Goal: Book appointment/travel/reservation

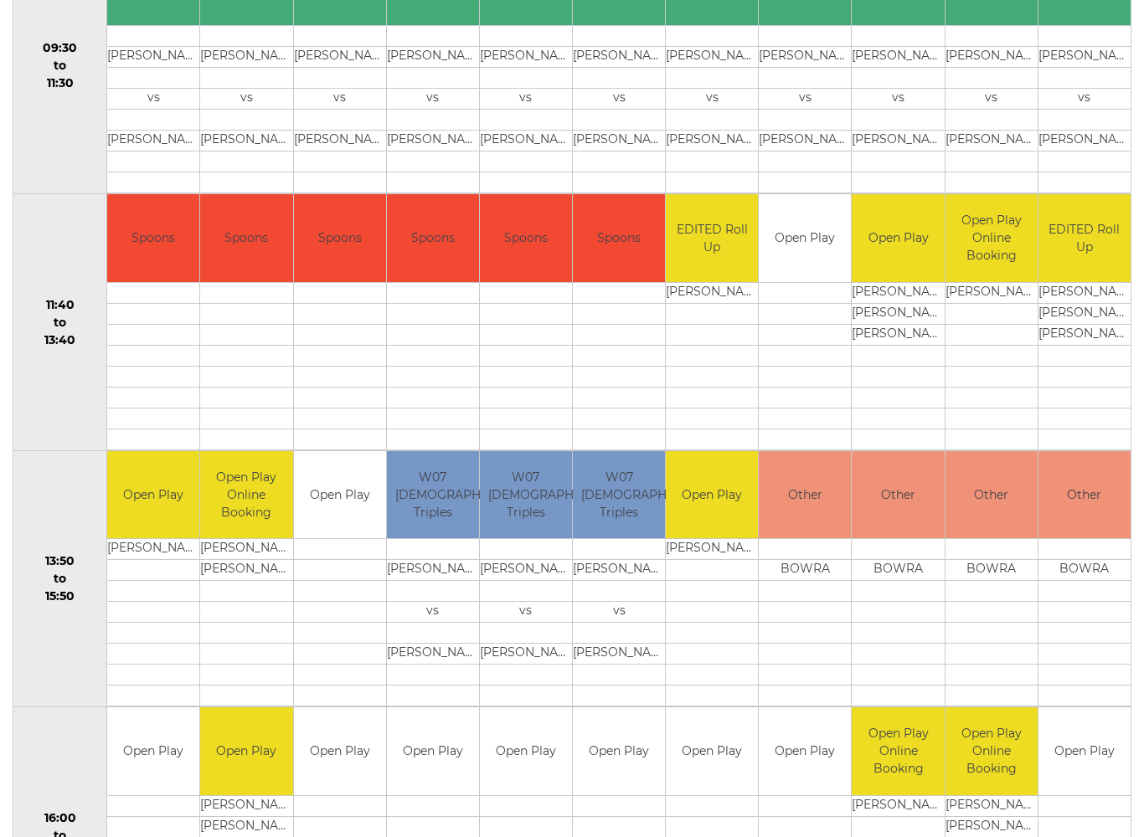
scroll to position [676, 0]
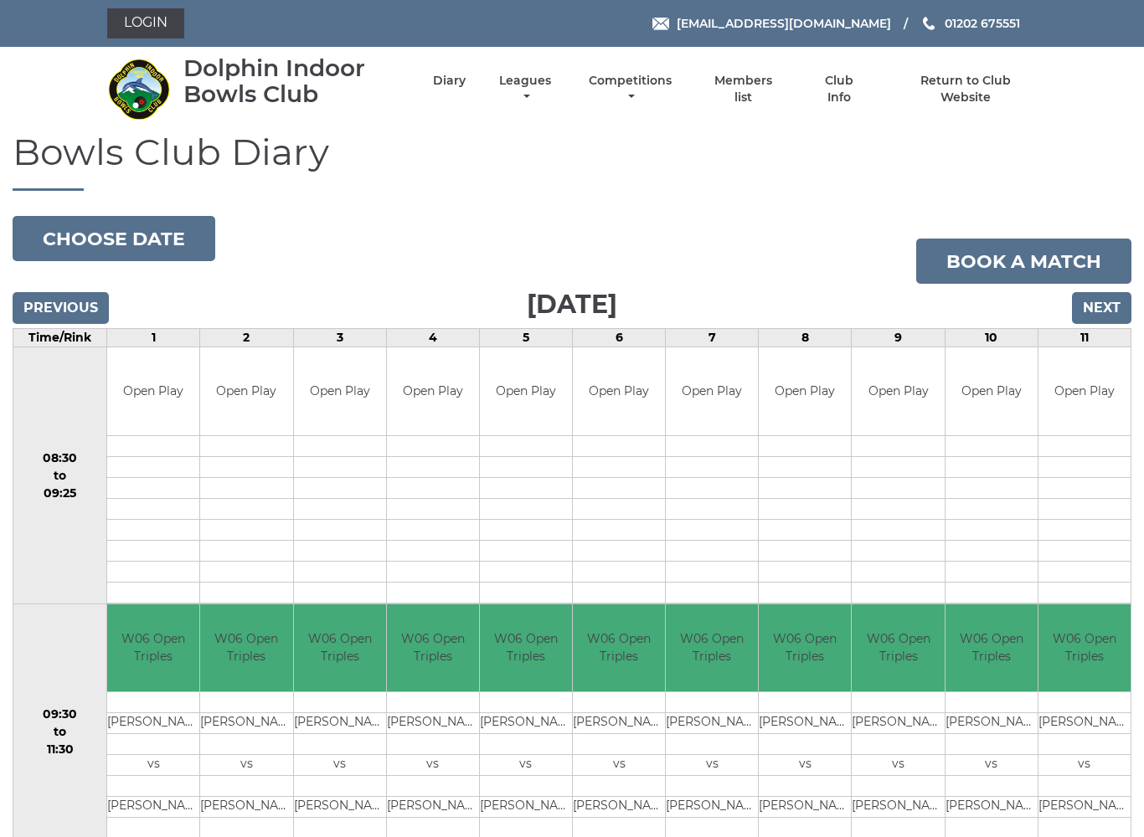
click at [69, 240] on button "Choose date" at bounding box center [114, 238] width 203 height 45
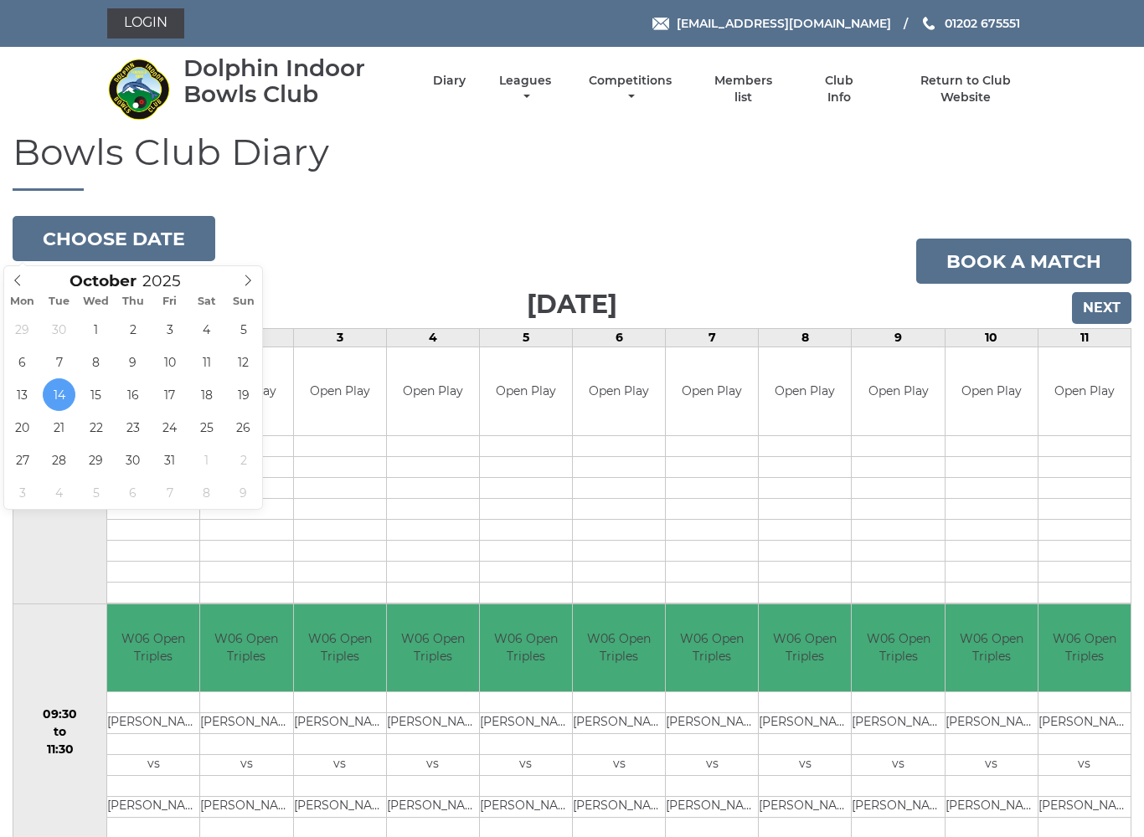
type input "2025-10-13"
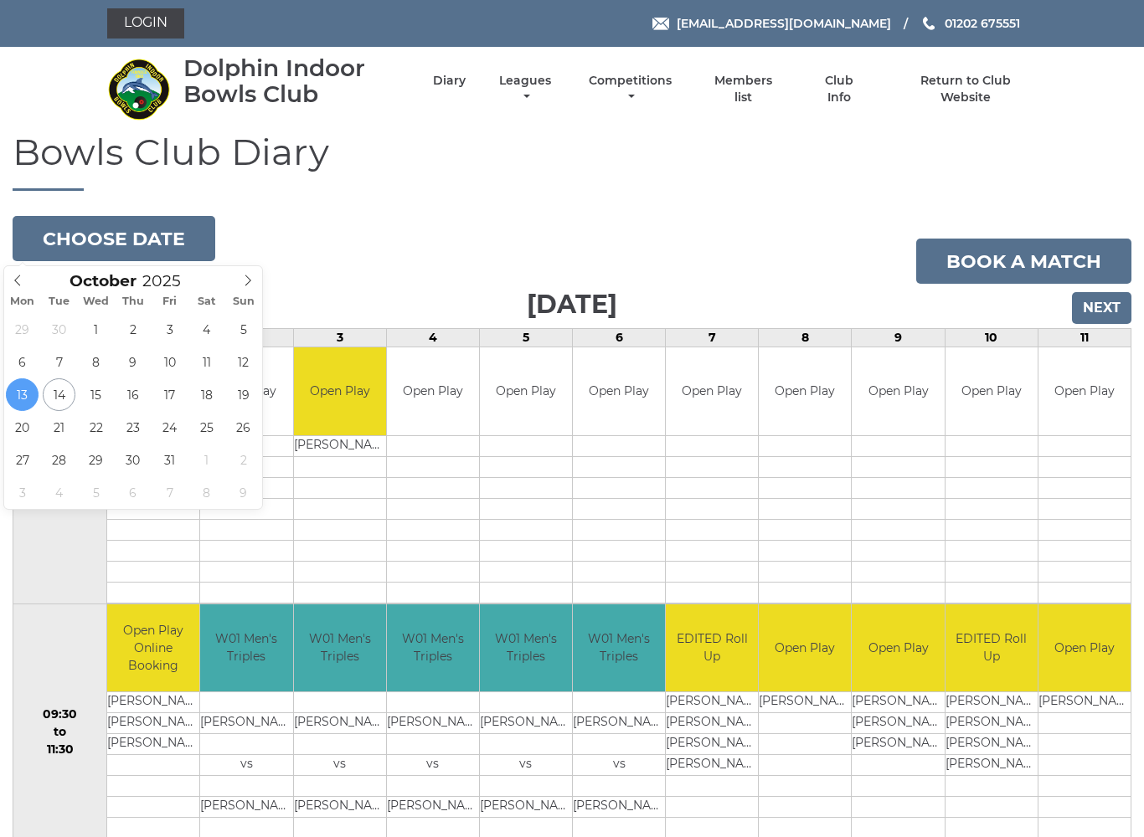
type input "[DATE]"
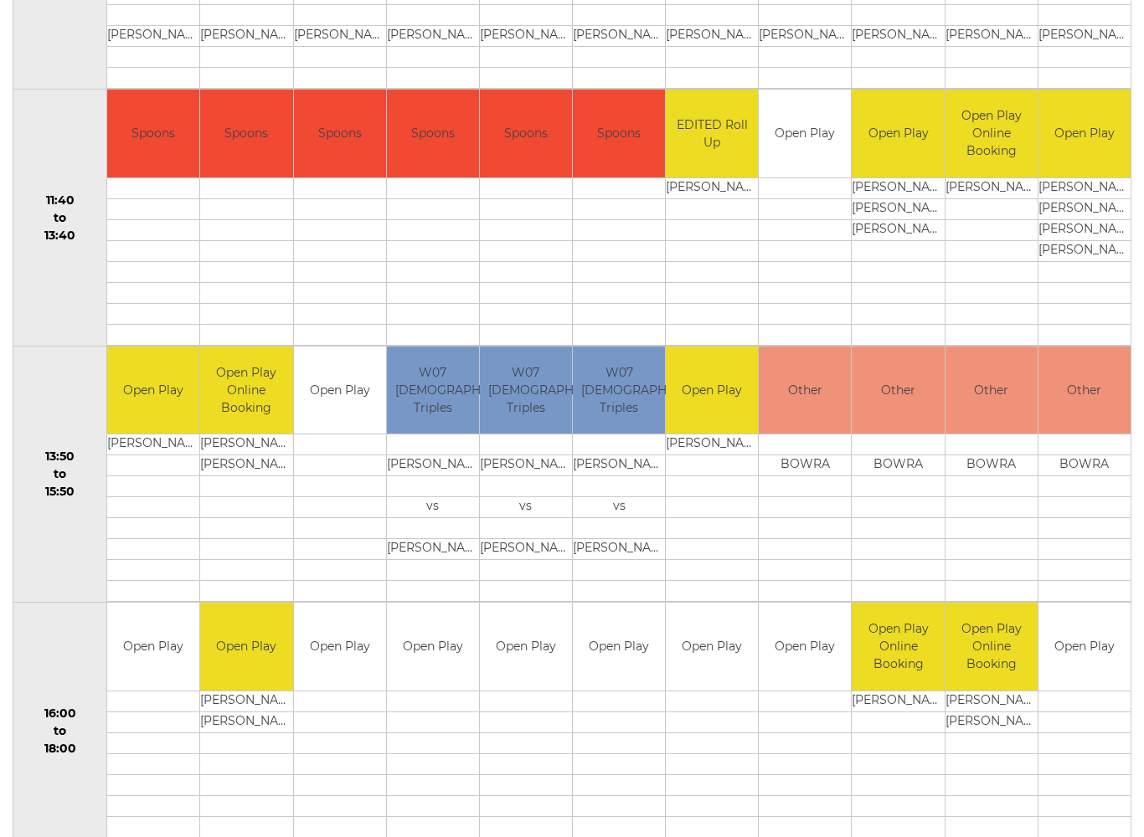
scroll to position [772, 0]
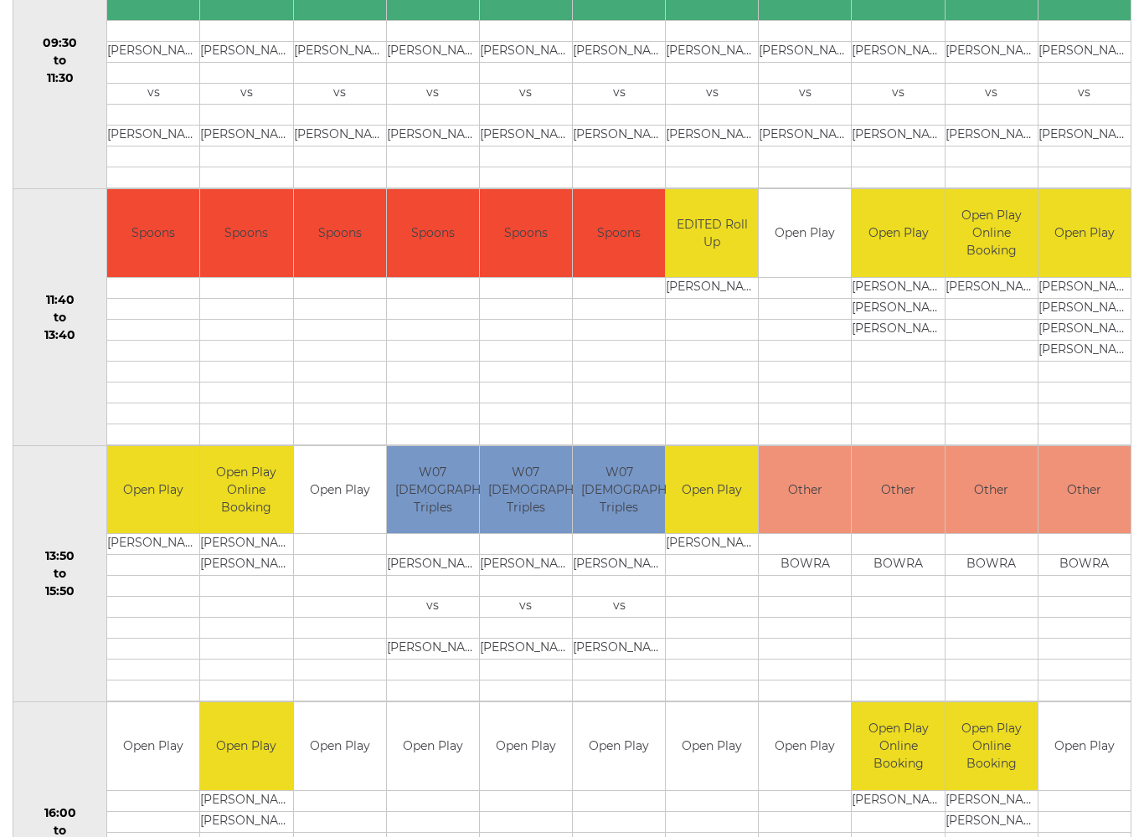
scroll to position [668, 0]
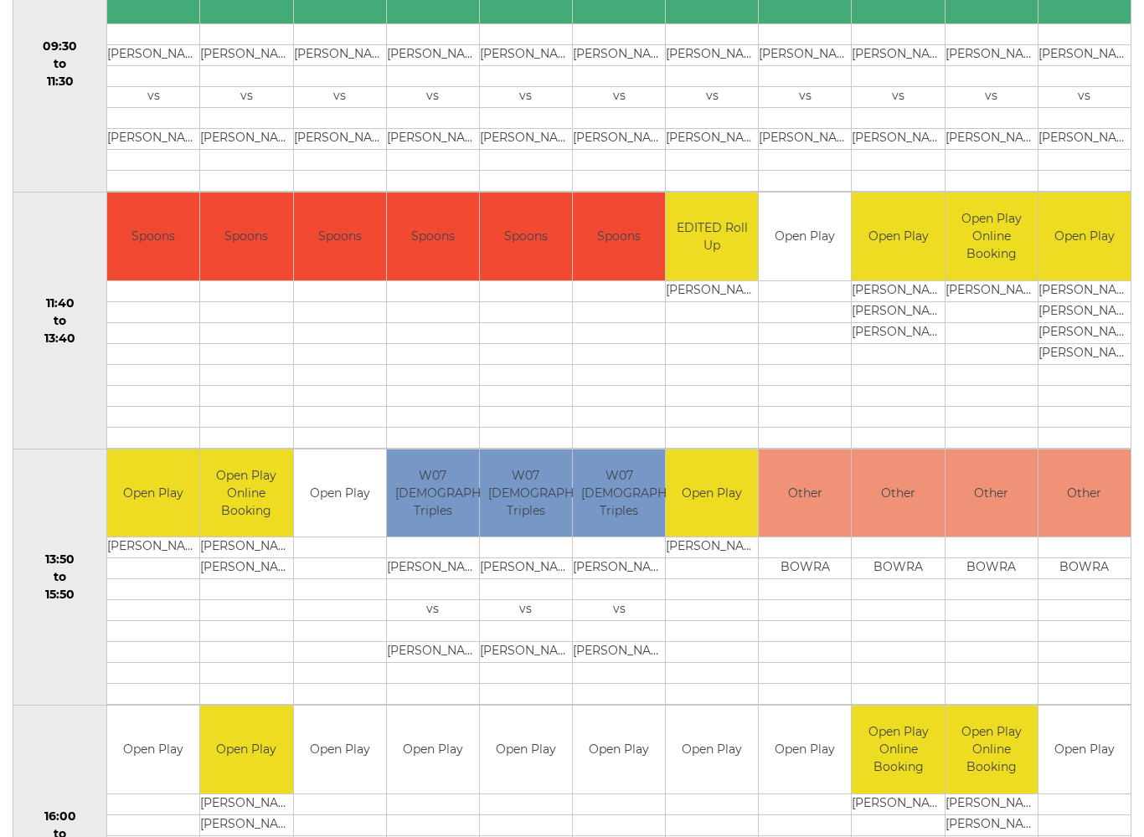
click at [717, 535] on td "Open Play" at bounding box center [712, 494] width 92 height 88
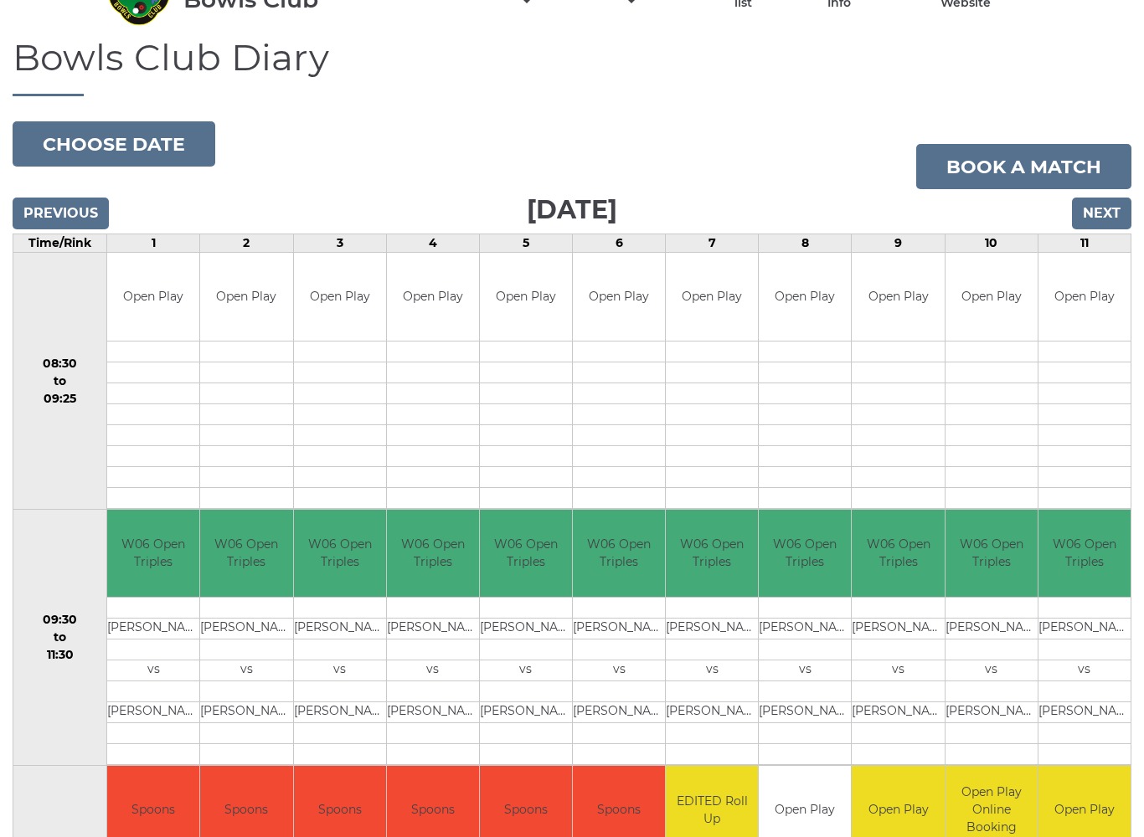
scroll to position [68, 0]
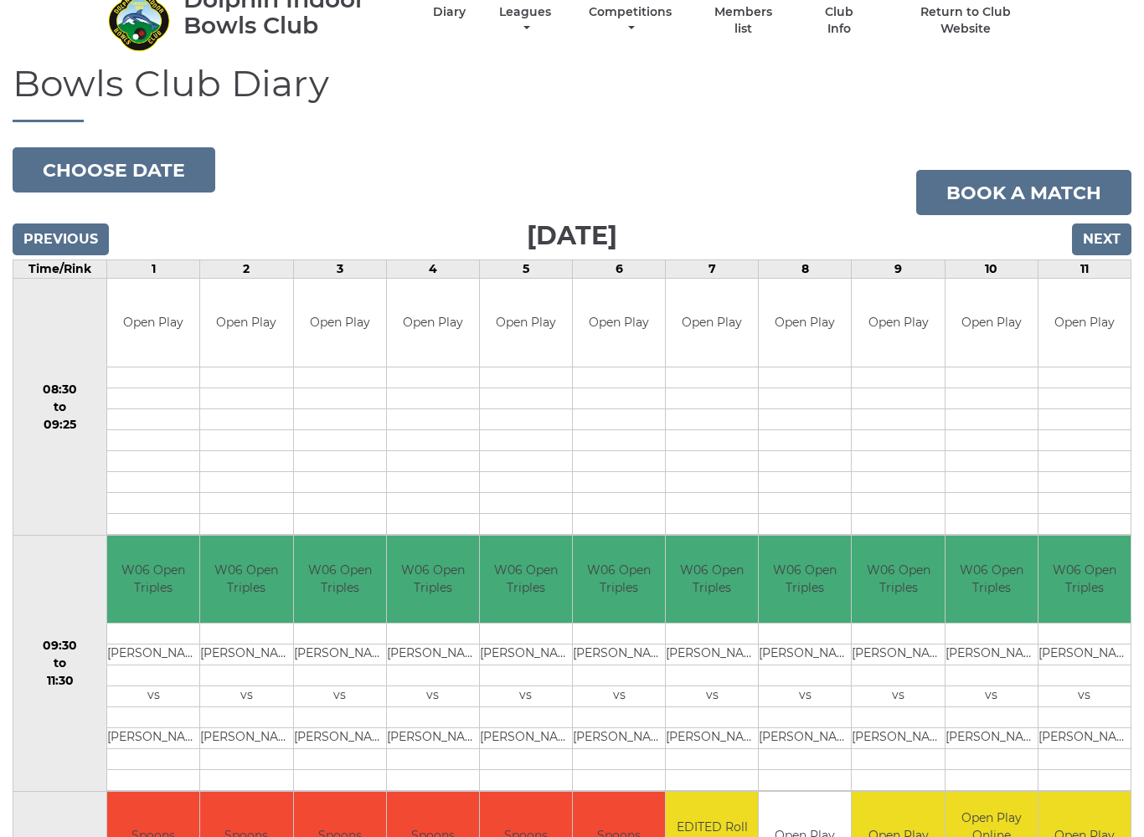
click at [1121, 240] on input "Next" at bounding box center [1101, 240] width 59 height 32
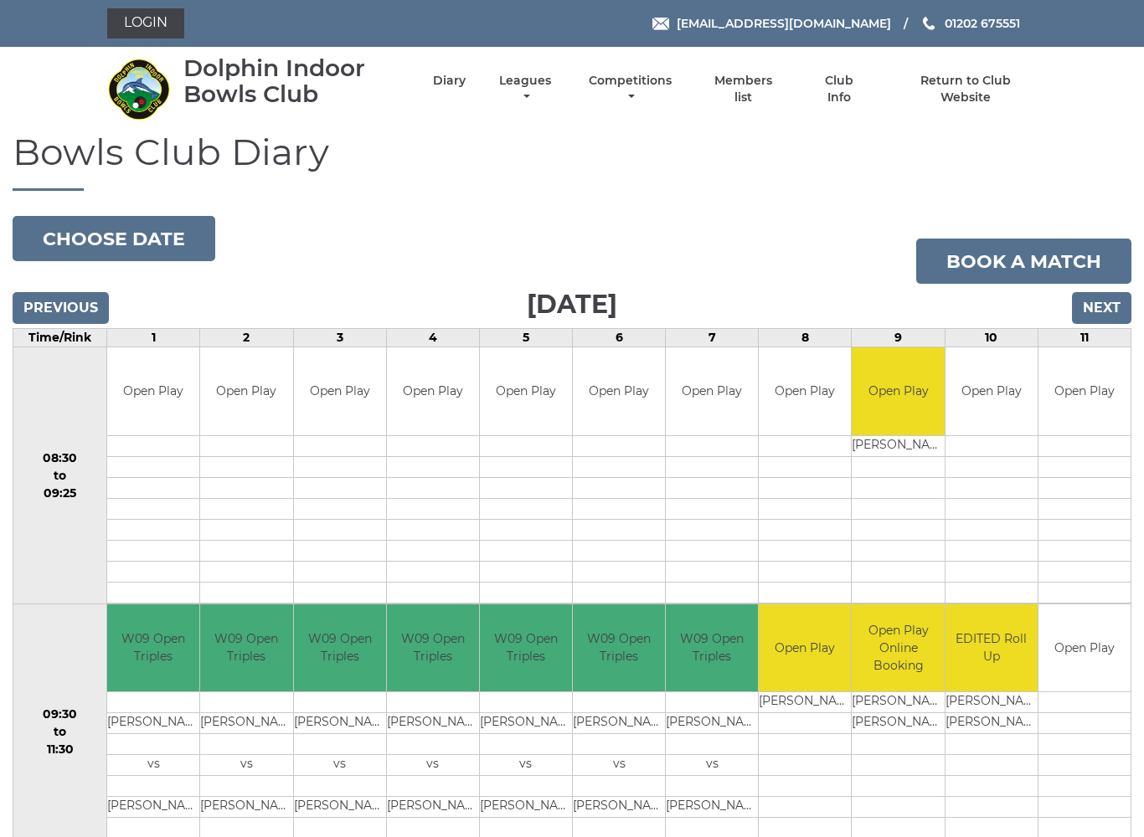
click at [1107, 243] on link "Book a match" at bounding box center [1023, 261] width 215 height 45
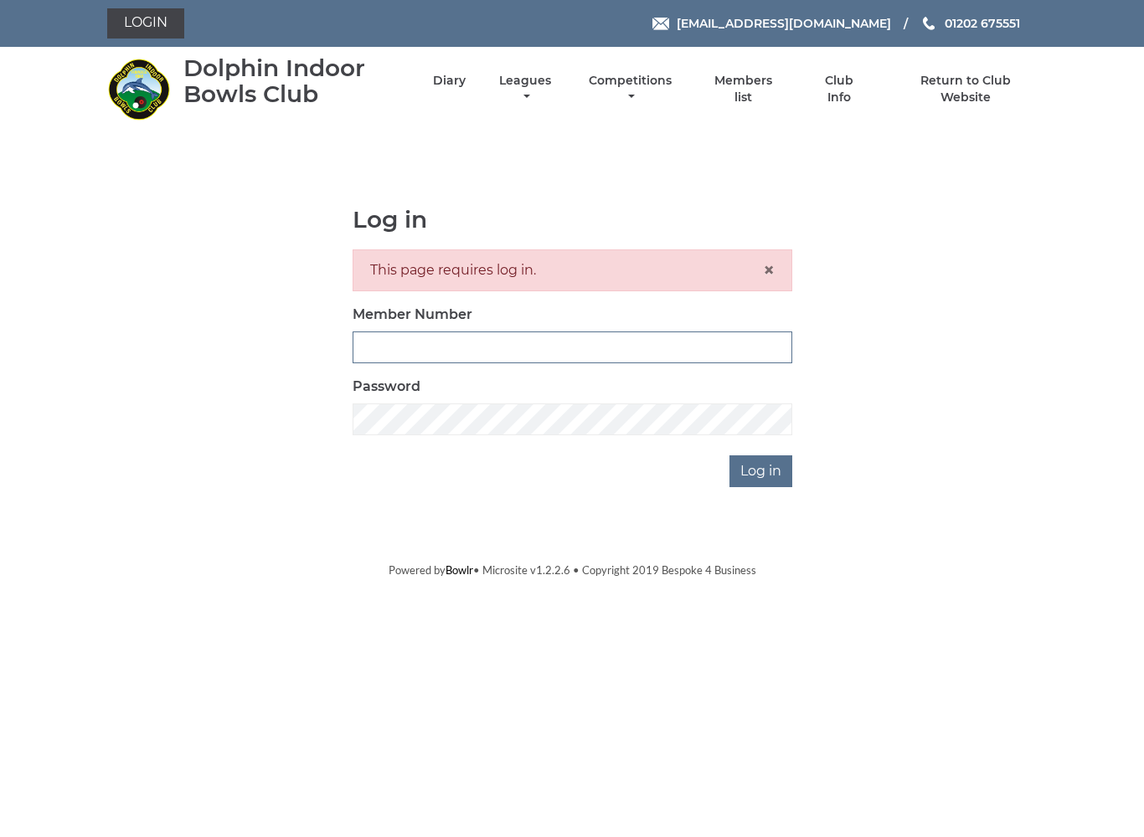
type input "3718"
click at [762, 471] on input "Log in" at bounding box center [760, 472] width 63 height 32
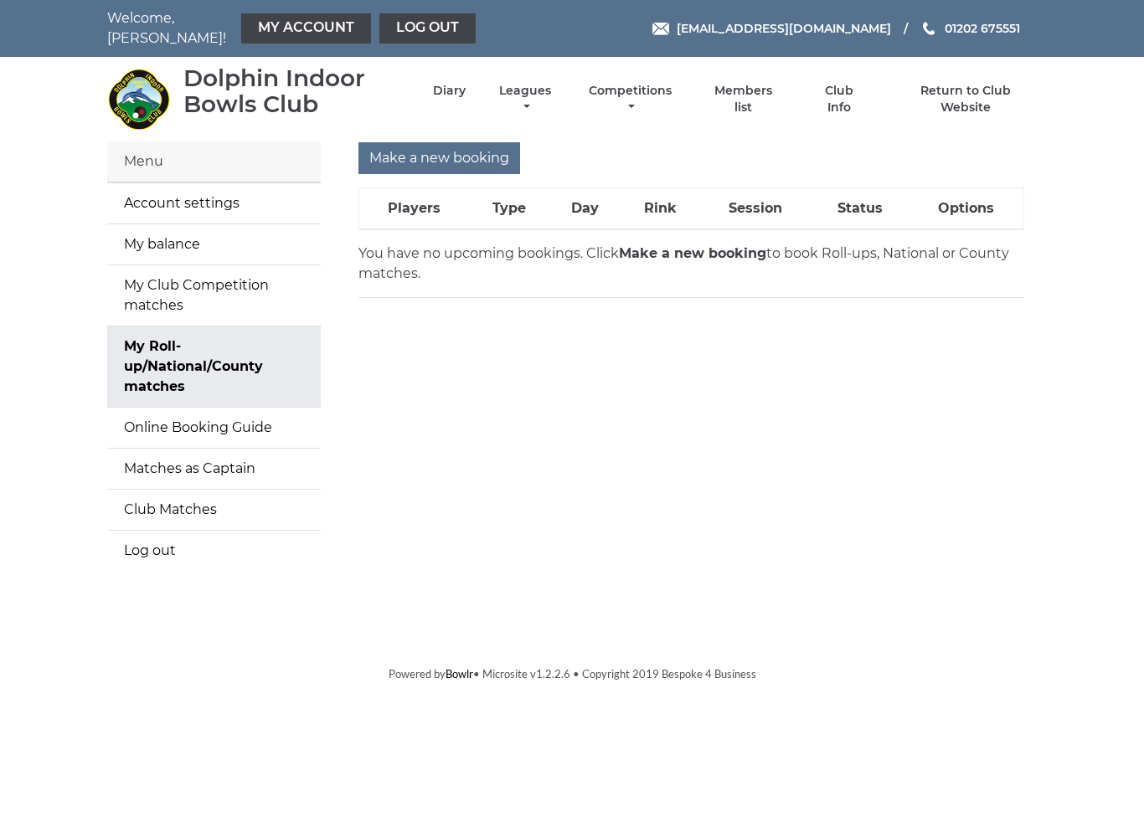
click at [458, 85] on li "Diary" at bounding box center [435, 99] width 62 height 49
click at [466, 92] on link "Diary" at bounding box center [449, 91] width 33 height 16
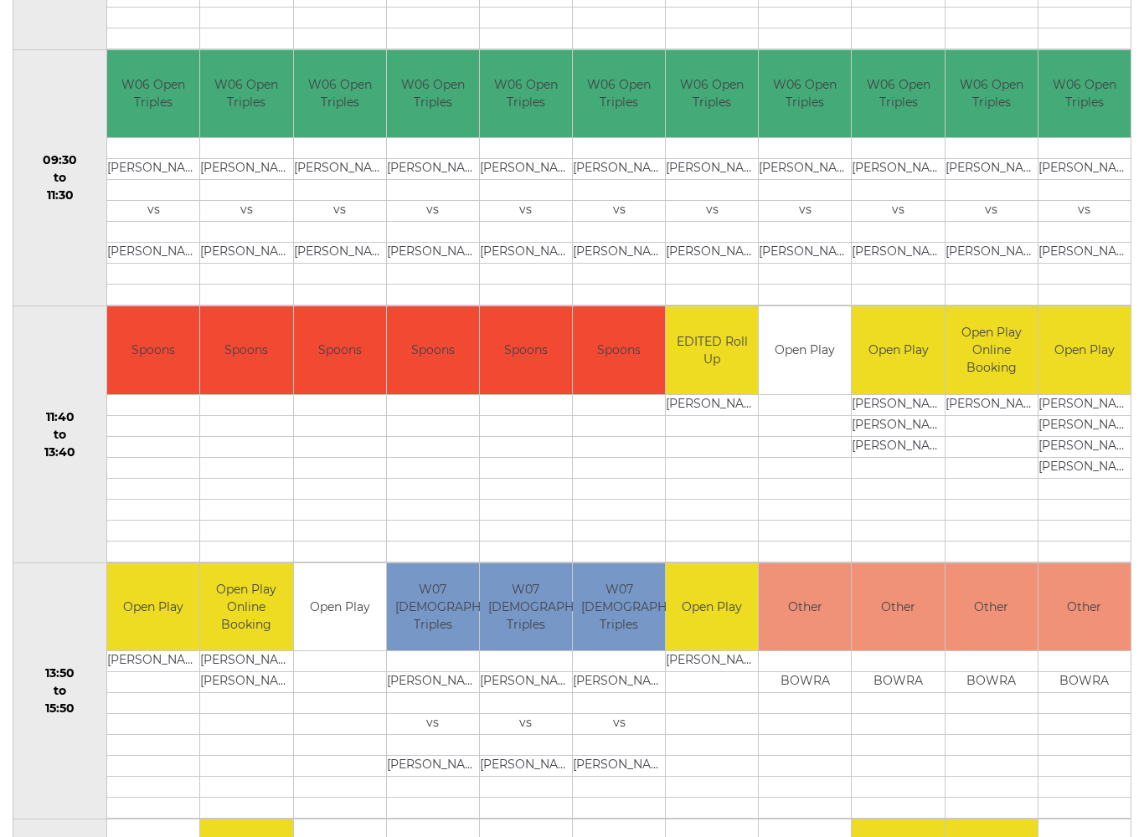
scroll to position [564, 0]
